Goal: Find specific page/section: Find specific page/section

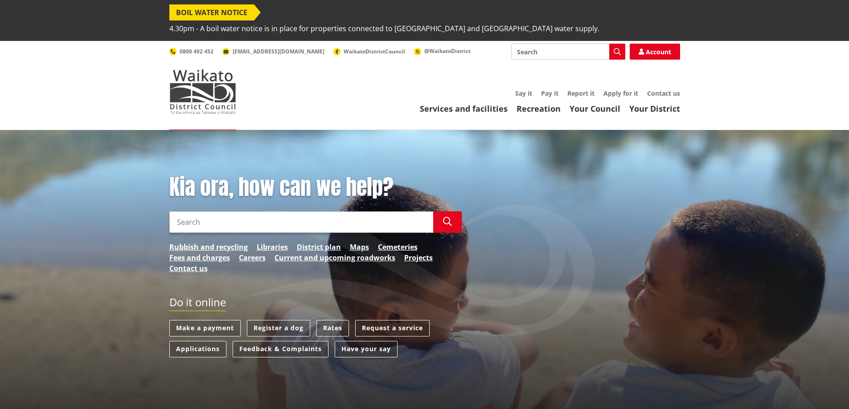
click at [216, 212] on input "Search" at bounding box center [301, 222] width 264 height 21
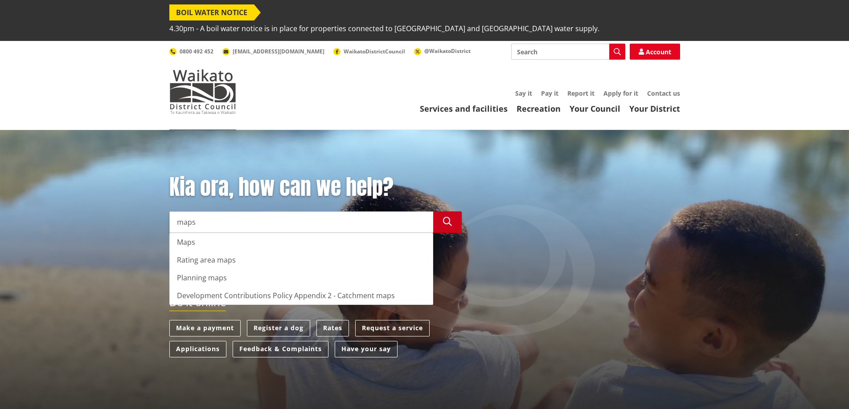
type input "maps"
click at [448, 217] on icon "button" at bounding box center [447, 221] width 9 height 9
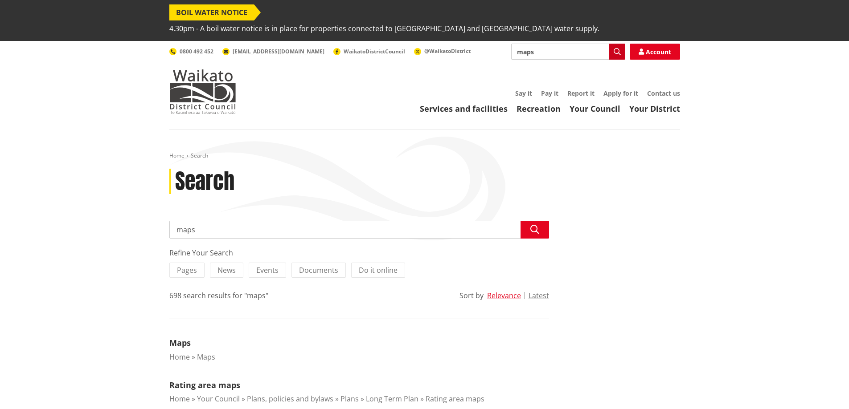
click at [614, 48] on icon "button" at bounding box center [616, 51] width 7 height 7
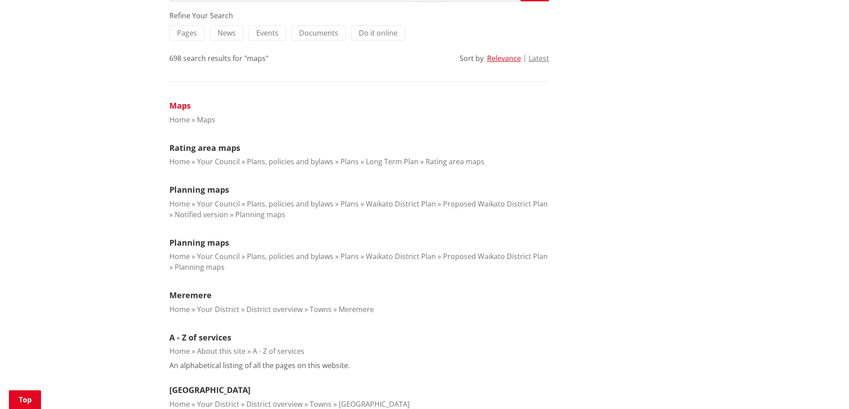
click at [182, 100] on link "Maps" at bounding box center [179, 105] width 21 height 11
